Goal: Find specific page/section: Find specific page/section

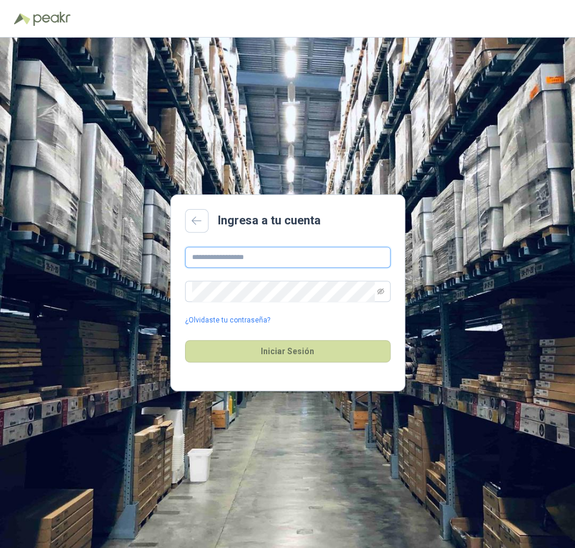
click at [265, 265] on input "text" at bounding box center [288, 257] width 206 height 21
type input "**********"
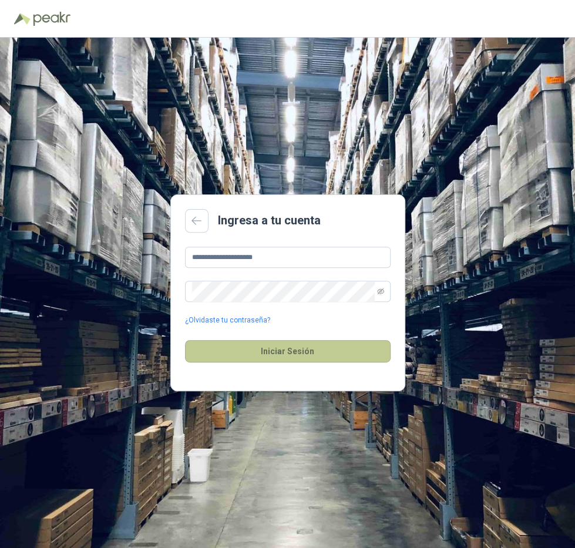
click at [291, 349] on button "Iniciar Sesión" at bounding box center [288, 351] width 206 height 22
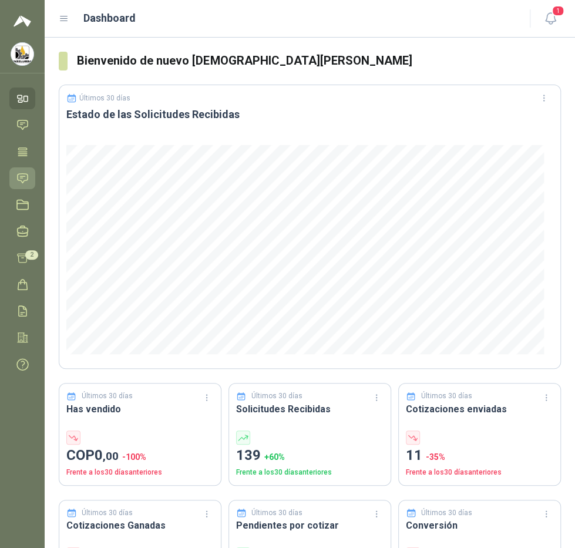
click at [19, 179] on icon at bounding box center [23, 177] width 10 height 9
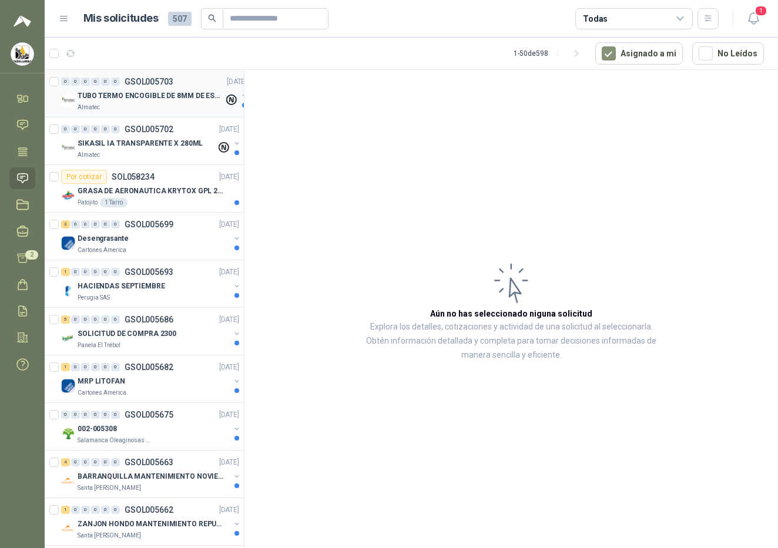
click at [174, 100] on div "TUBO TERMO ENCOGIBLE DE 8MM DE ESPESOR X 5CMS" at bounding box center [151, 96] width 146 height 14
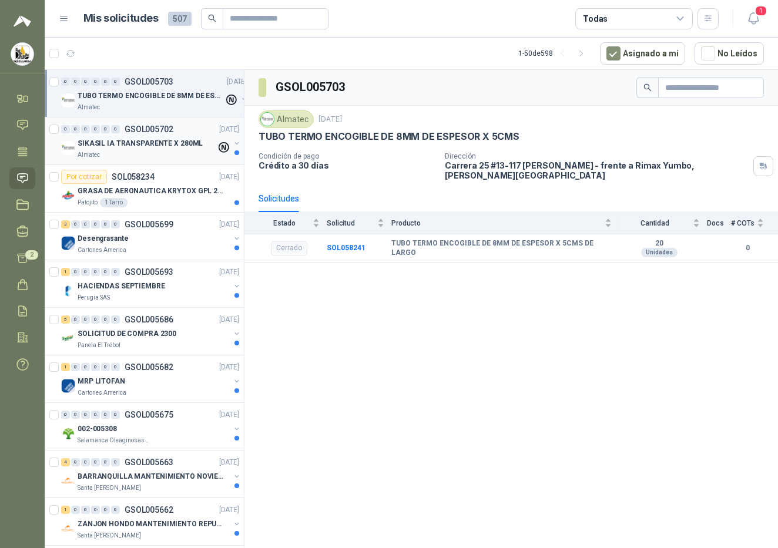
click at [143, 142] on p "SIKASIL IA TRANSPARENTE X 280ML" at bounding box center [140, 143] width 125 height 11
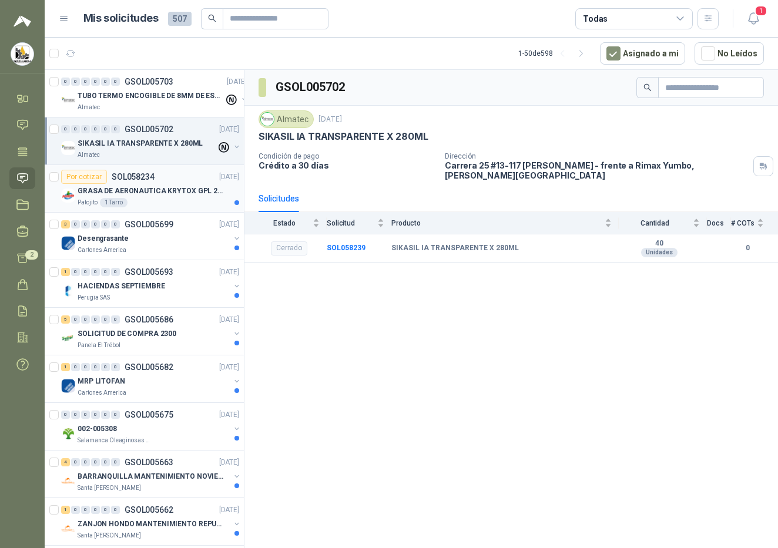
click at [160, 203] on div "Patojito 1 [PERSON_NAME]" at bounding box center [159, 202] width 162 height 9
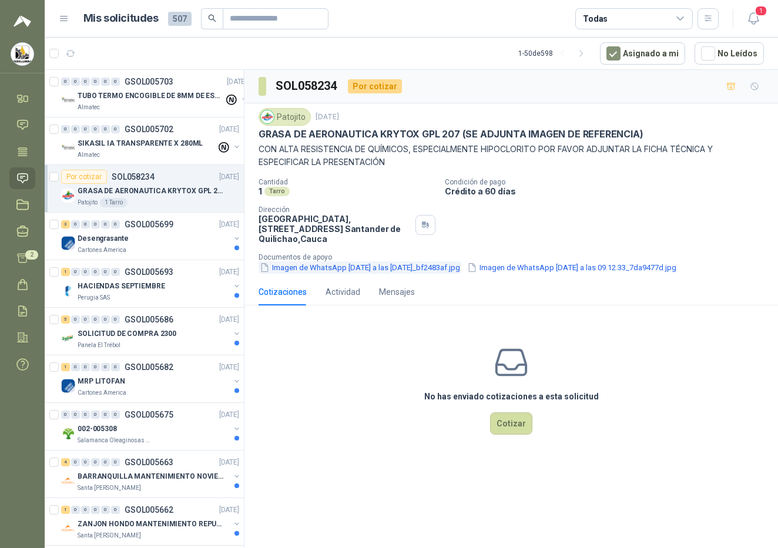
click at [391, 264] on button "Imagen de WhatsApp [DATE] a las [DATE]_bf2483af.jpg" at bounding box center [359, 267] width 203 height 12
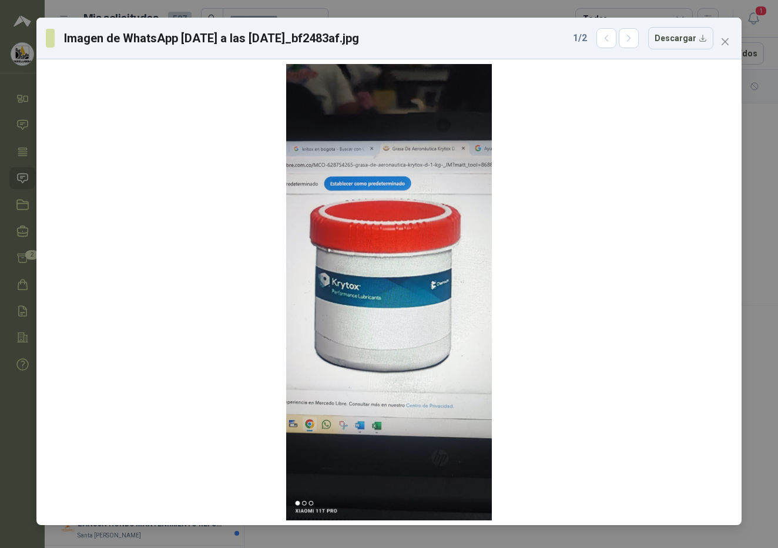
click at [391, 264] on div at bounding box center [389, 292] width 206 height 456
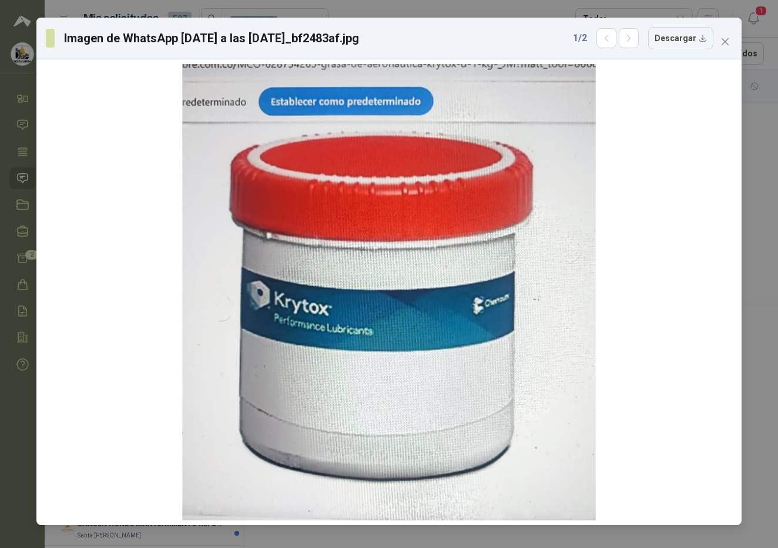
click at [391, 264] on div at bounding box center [388, 319] width 413 height 917
click at [574, 39] on icon "close" at bounding box center [724, 41] width 9 height 9
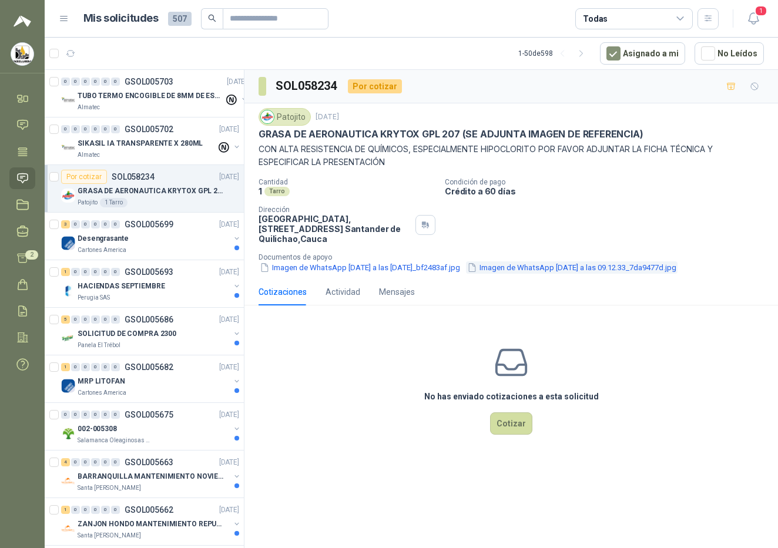
click at [544, 264] on button "Imagen de WhatsApp [DATE] a las 09.12.33_7da9477d.jpg" at bounding box center [571, 267] width 211 height 12
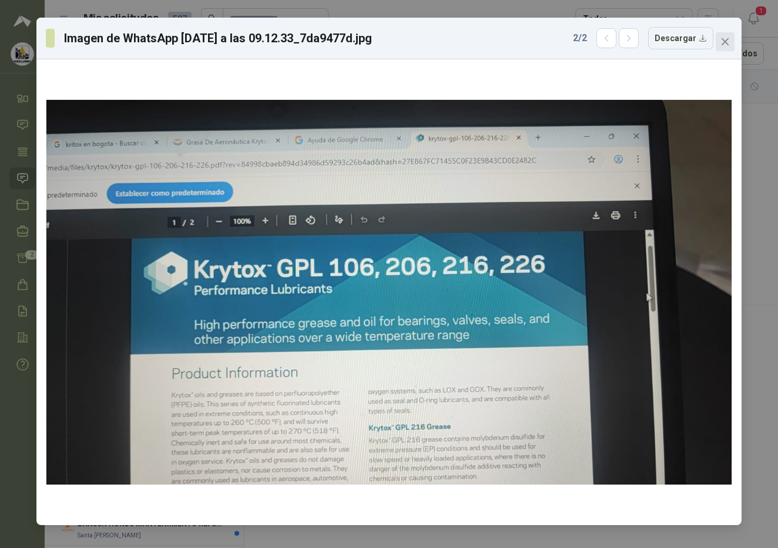
click at [574, 40] on icon "close" at bounding box center [724, 41] width 7 height 7
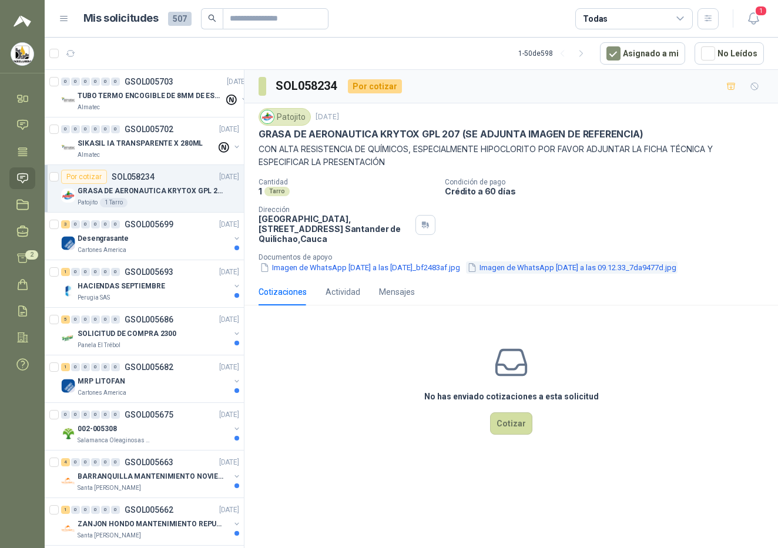
click at [557, 264] on button "Imagen de WhatsApp [DATE] a las 09.12.33_7da9477d.jpg" at bounding box center [571, 267] width 211 height 12
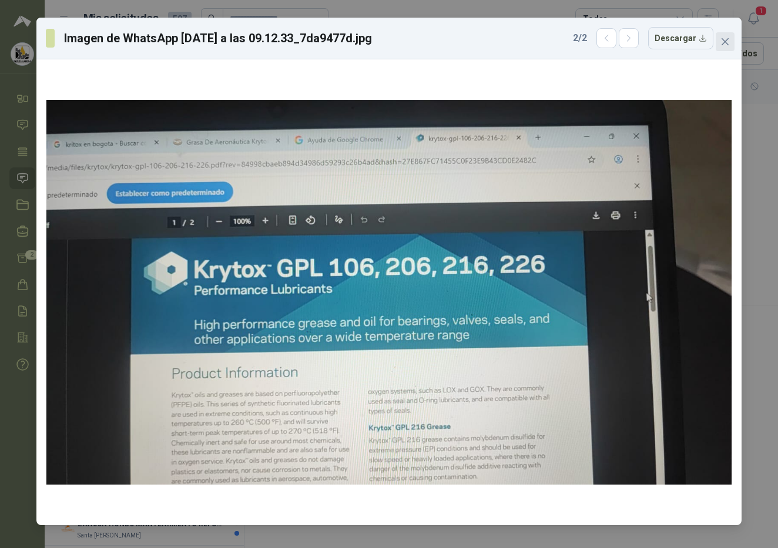
click at [574, 44] on icon "close" at bounding box center [724, 41] width 9 height 9
